Goal: Transaction & Acquisition: Purchase product/service

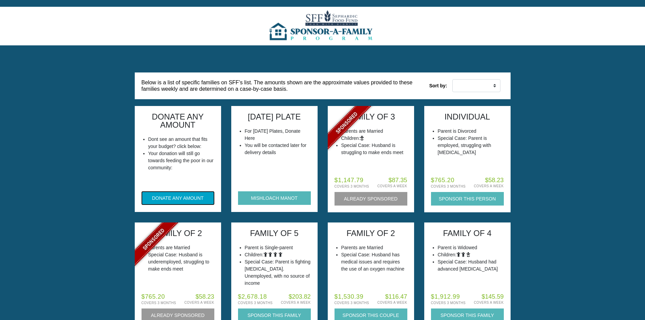
click at [185, 195] on button "DONATE ANY AMOUNT" at bounding box center [178, 198] width 73 height 14
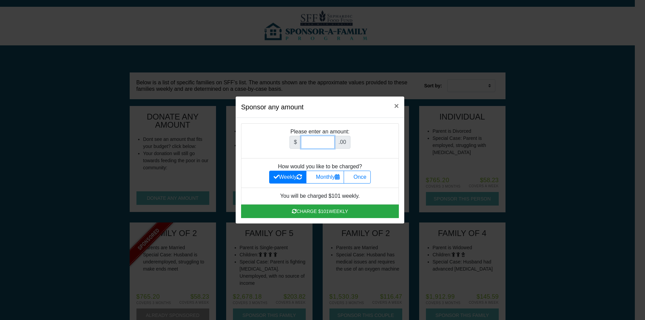
click at [321, 143] on input "Amount (to the nearest dollar)" at bounding box center [318, 142] width 34 height 13
type input "501.00"
click at [358, 178] on label "Once" at bounding box center [357, 177] width 27 height 13
click at [353, 178] on input "Once" at bounding box center [350, 175] width 4 height 4
radio input "true"
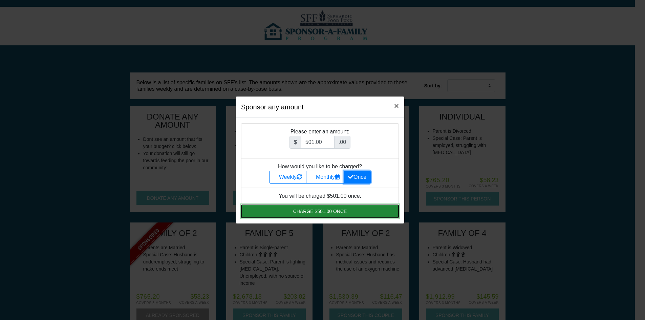
click at [356, 213] on button "Charge $501.00 once" at bounding box center [320, 212] width 158 height 14
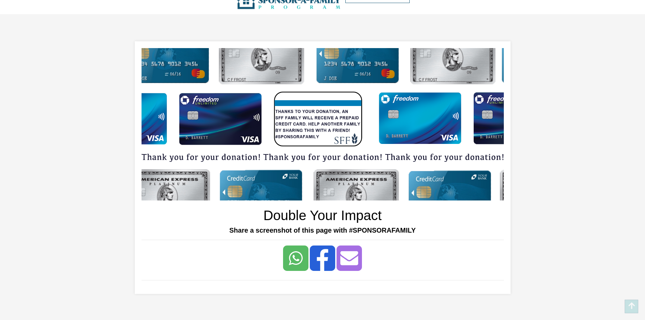
scroll to position [9, 0]
